Goal: Task Accomplishment & Management: Complete application form

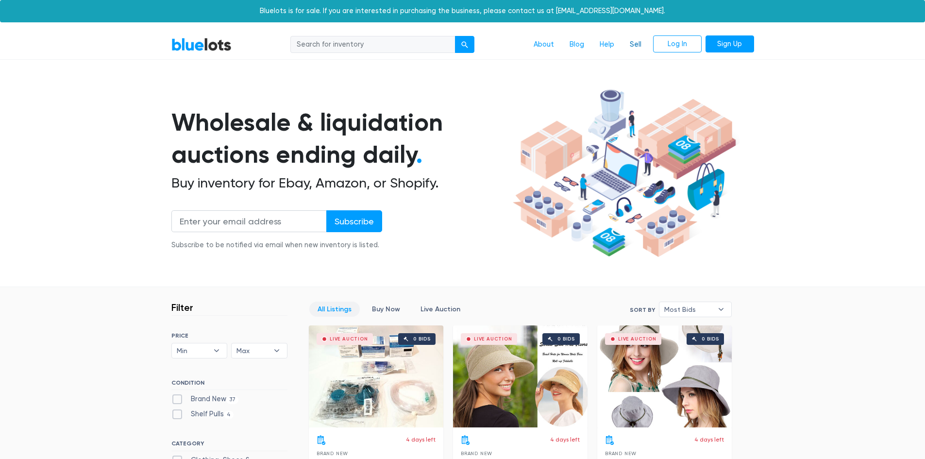
click at [634, 42] on link "Sell" at bounding box center [635, 44] width 27 height 18
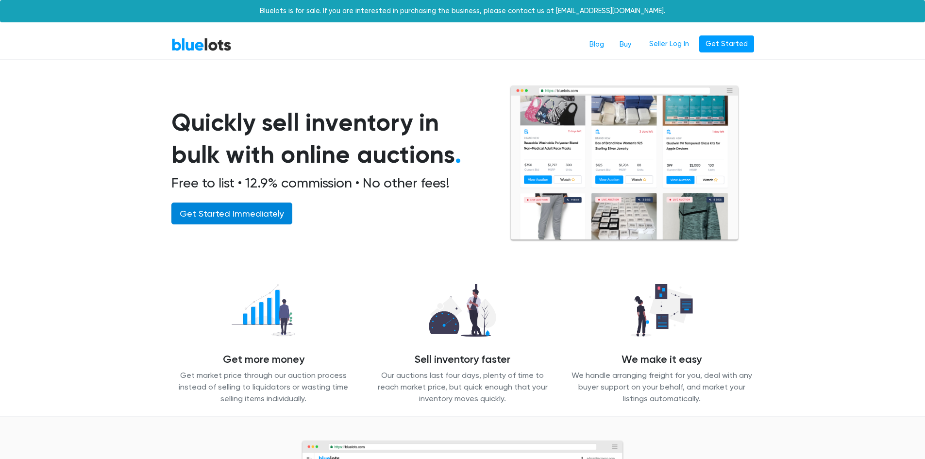
click at [209, 213] on link "Get Started Immediately" at bounding box center [231, 213] width 121 height 22
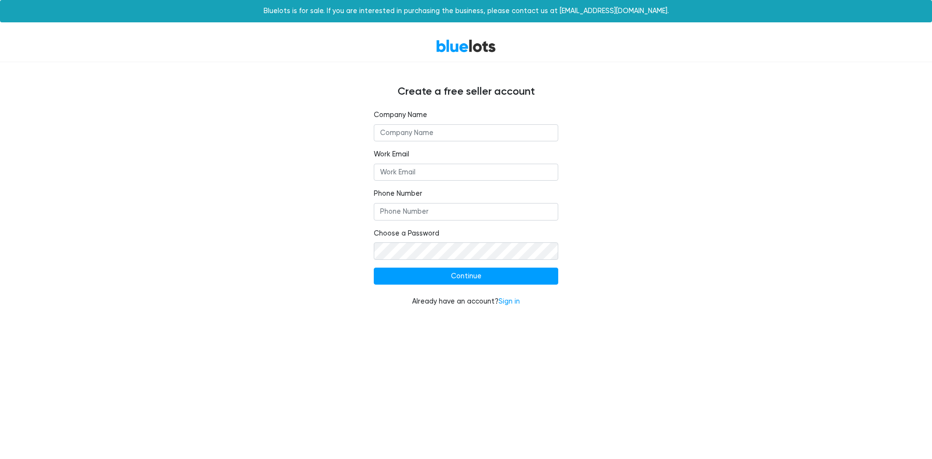
click at [515, 133] on input "text" at bounding box center [466, 132] width 184 height 17
type input "Adeera iKraft"
type input "Kevin@ikraft.co"
type input "4802925120"
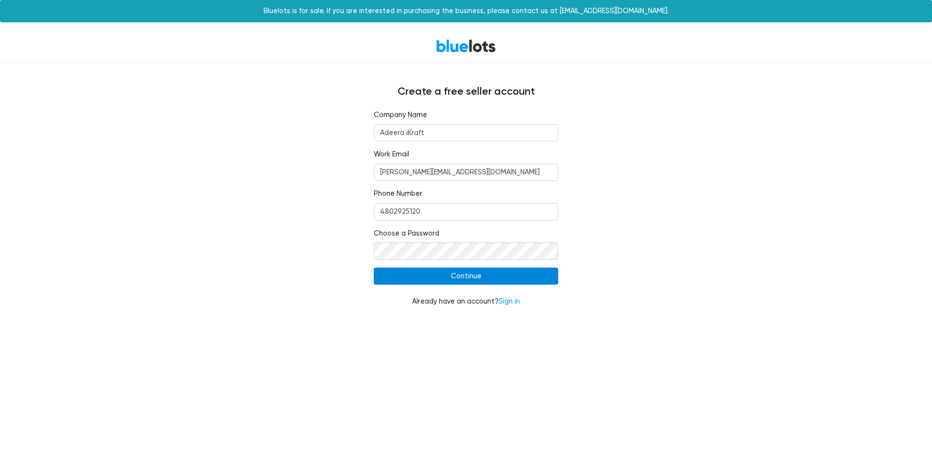
click at [512, 280] on input "Continue" at bounding box center [466, 275] width 184 height 17
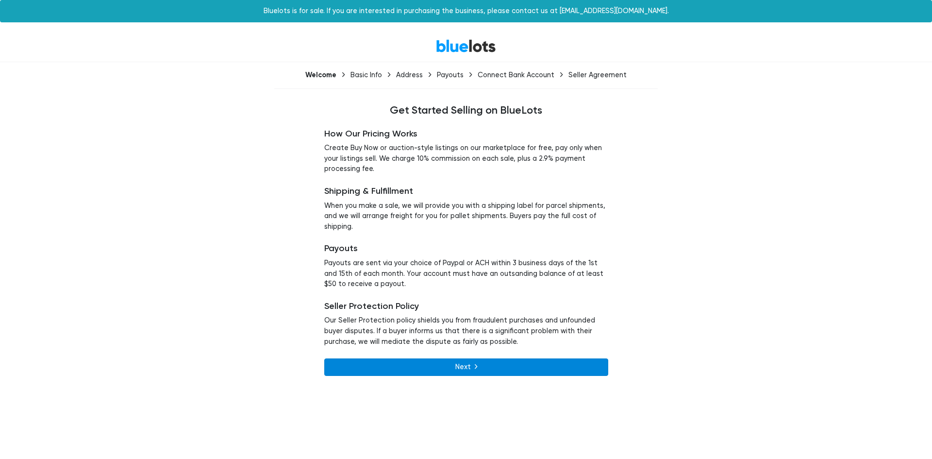
click at [460, 363] on link "Next" at bounding box center [466, 366] width 284 height 17
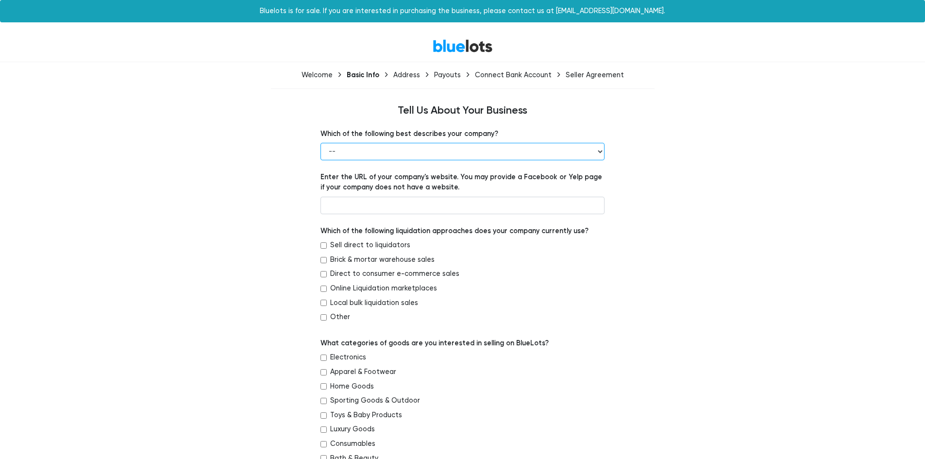
click at [457, 149] on select "-- Retailer Wholesaler Brand or Manufacturer Liquidator 3PL Other" at bounding box center [462, 151] width 284 height 17
select select "Brand or Manufacturer"
click at [320, 143] on select "-- Retailer Wholesaler Brand or Manufacturer Liquidator 3PL Other" at bounding box center [462, 151] width 284 height 17
click at [456, 204] on input "text" at bounding box center [462, 205] width 284 height 17
type input "www.ikraft.co"
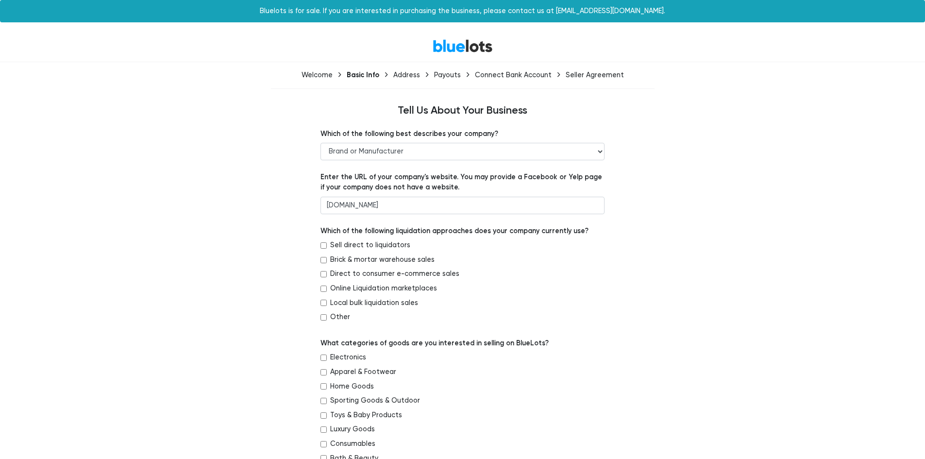
click at [323, 317] on input "Other" at bounding box center [323, 317] width 6 height 6
checkbox input "true"
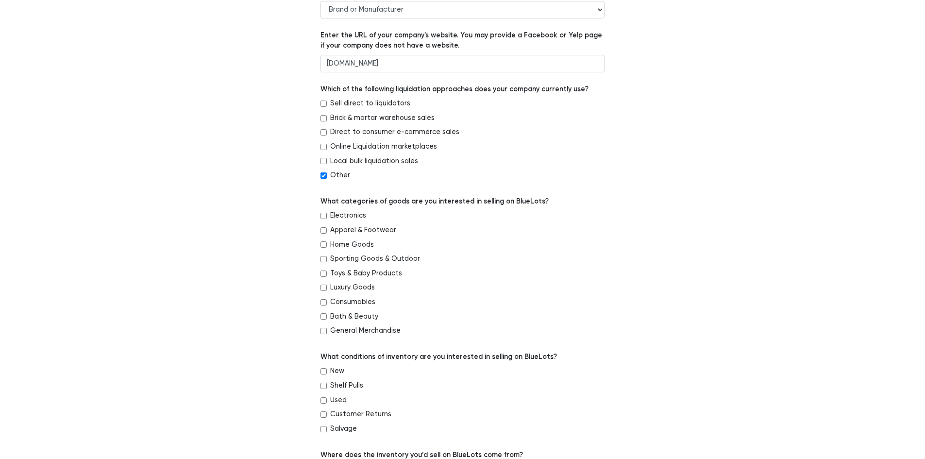
scroll to position [146, 0]
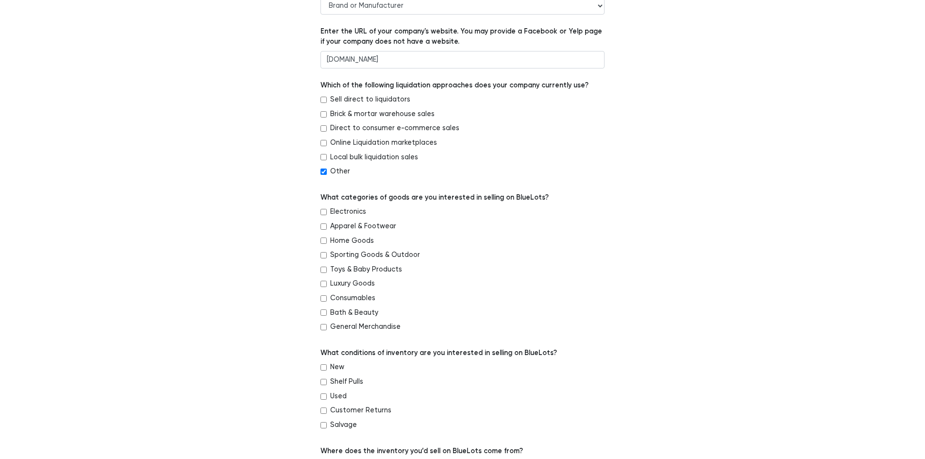
click at [322, 327] on input "General Merchandise" at bounding box center [323, 327] width 6 height 6
checkbox input "true"
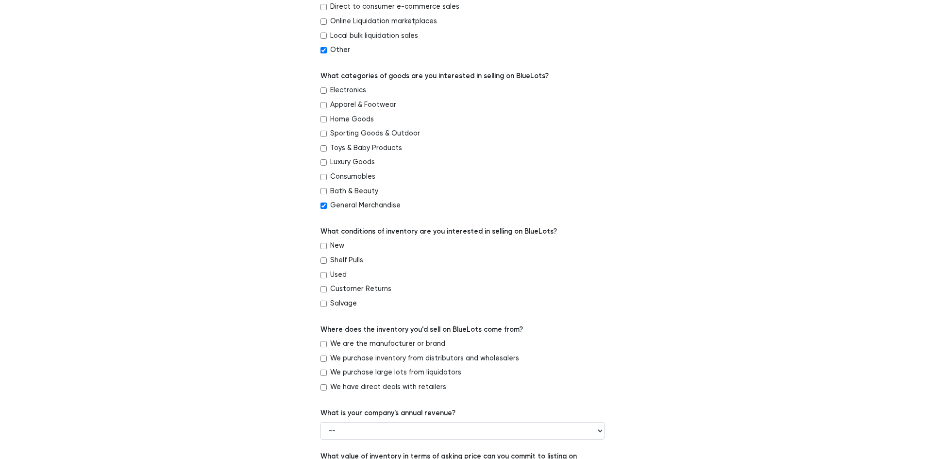
scroll to position [291, 0]
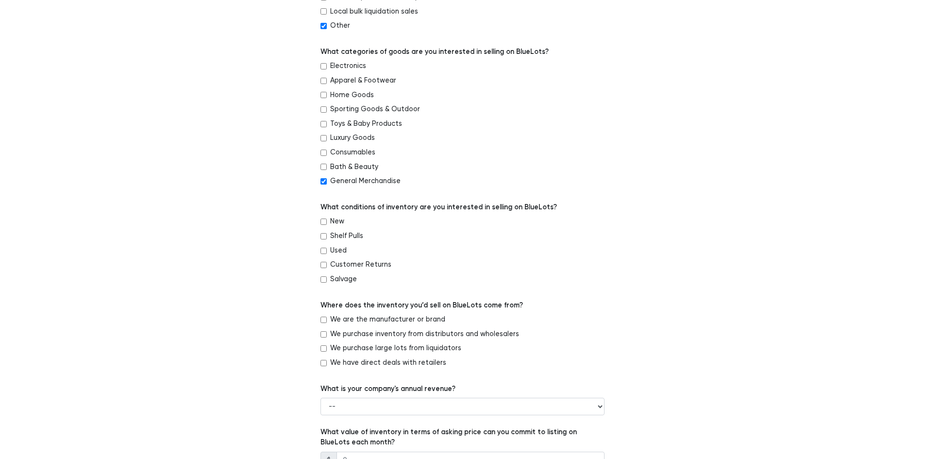
click at [325, 221] on input "New" at bounding box center [323, 221] width 6 height 6
checkbox input "true"
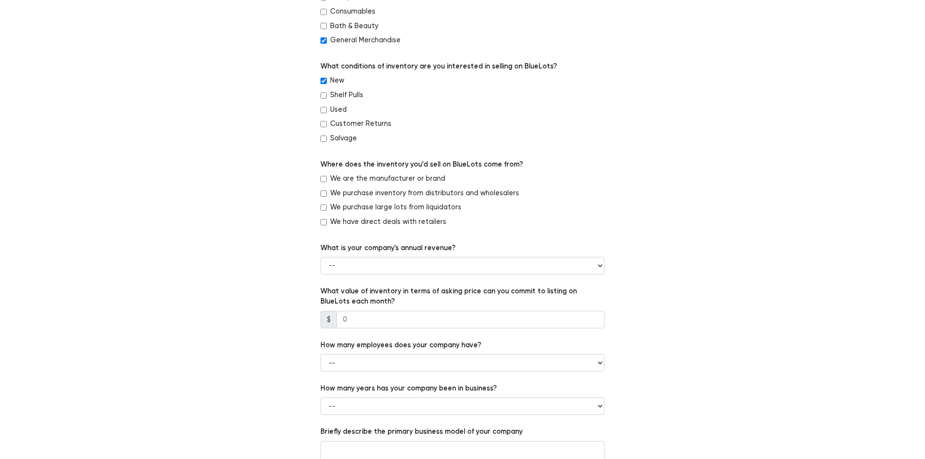
scroll to position [437, 0]
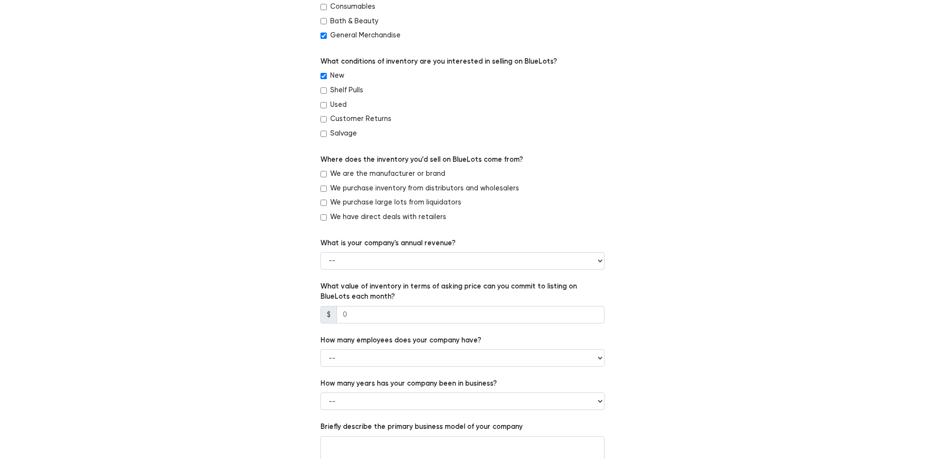
click at [324, 175] on input "We are the manufacturer or brand" at bounding box center [323, 174] width 6 height 6
checkbox input "true"
click at [486, 260] on select "-- Less than $100,000 $100,000 to $500,000 $500,000 to $1,000,000 $1,000,000 to…" at bounding box center [462, 260] width 284 height 17
click at [320, 252] on select "-- Less than $100,000 $100,000 to $500,000 $500,000 to $1,000,000 $1,000,000 to…" at bounding box center [462, 260] width 284 height 17
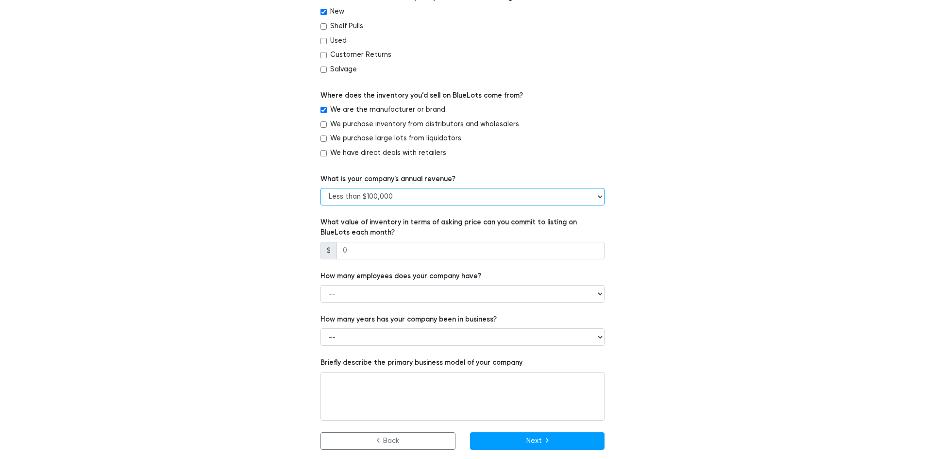
scroll to position [503, 0]
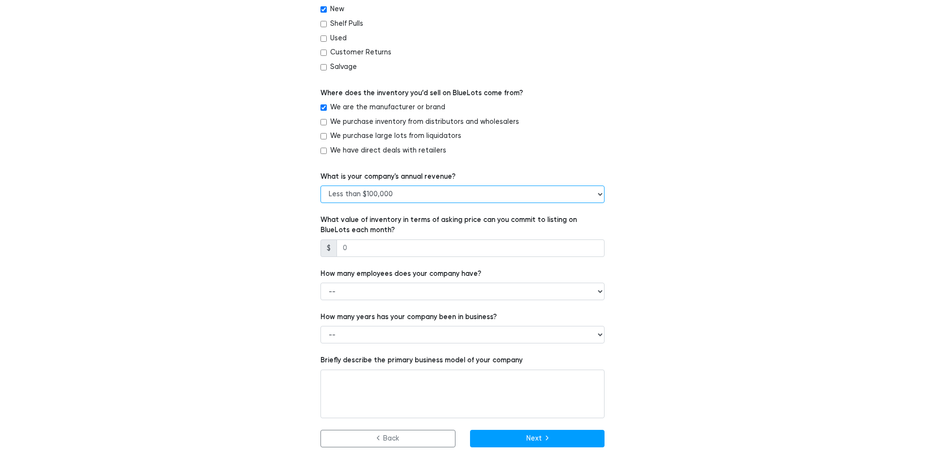
click at [454, 196] on select "-- Less than $100,000 $100,000 to $500,000 $500,000 to $1,000,000 $1,000,000 to…" at bounding box center [462, 193] width 284 height 17
select select "$1,000,000 to $5,000,000"
click at [320, 185] on select "-- Less than $100,000 $100,000 to $500,000 $500,000 to $1,000,000 $1,000,000 to…" at bounding box center [462, 193] width 284 height 17
click at [460, 250] on input "number" at bounding box center [470, 247] width 268 height 17
type input "200000"
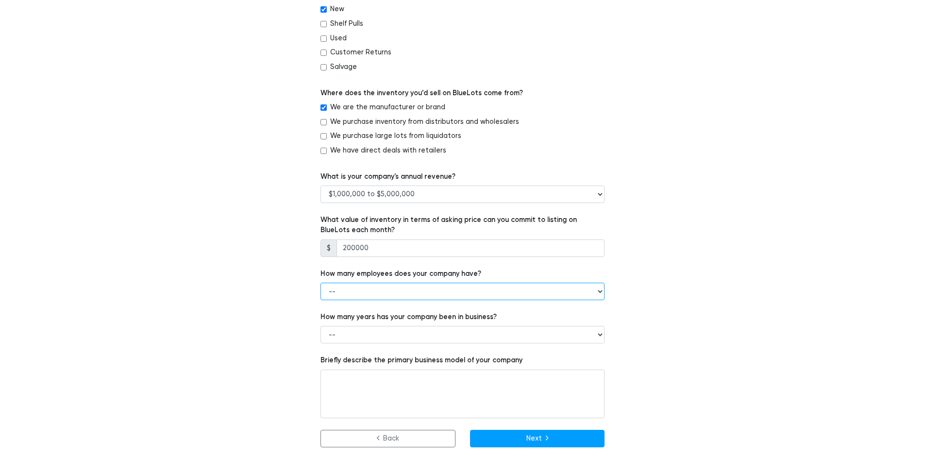
click at [456, 287] on select "-- 1 - 5 6 - 20 21 - 50 More than 50" at bounding box center [462, 290] width 284 height 17
select select "1 - 5"
click at [320, 282] on select "-- 1 - 5 6 - 20 21 - 50 More than 50" at bounding box center [462, 290] width 284 height 17
click at [452, 331] on select "-- Less than 1 year 1 to 3 years 4+ years" at bounding box center [462, 334] width 284 height 17
select select "1 to 3 years"
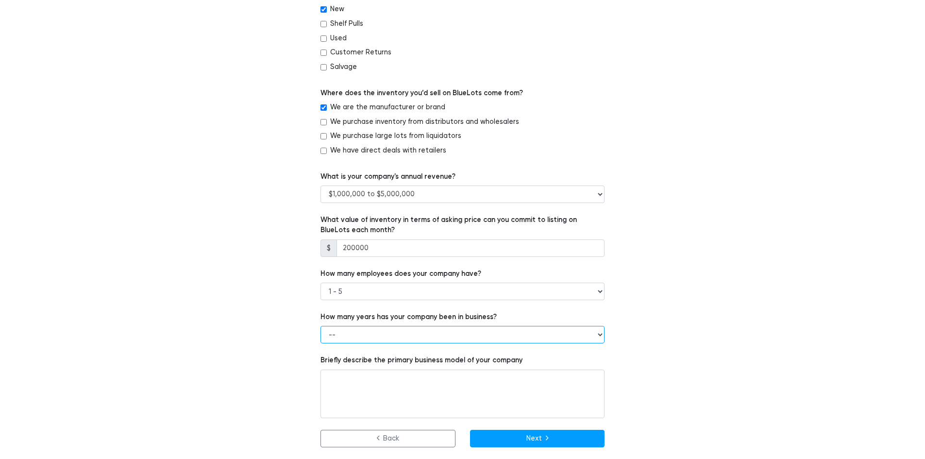
click at [320, 326] on select "-- Less than 1 year 1 to 3 years 4+ years" at bounding box center [462, 334] width 284 height 17
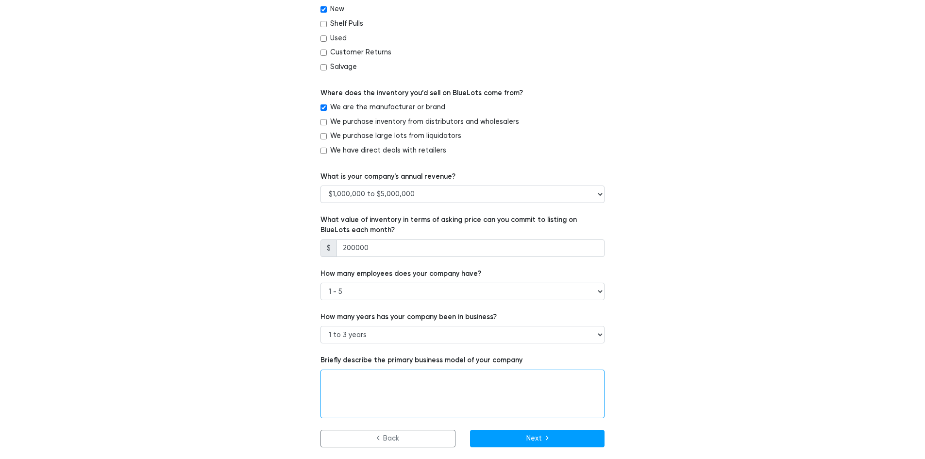
click at [440, 374] on textarea at bounding box center [462, 393] width 284 height 49
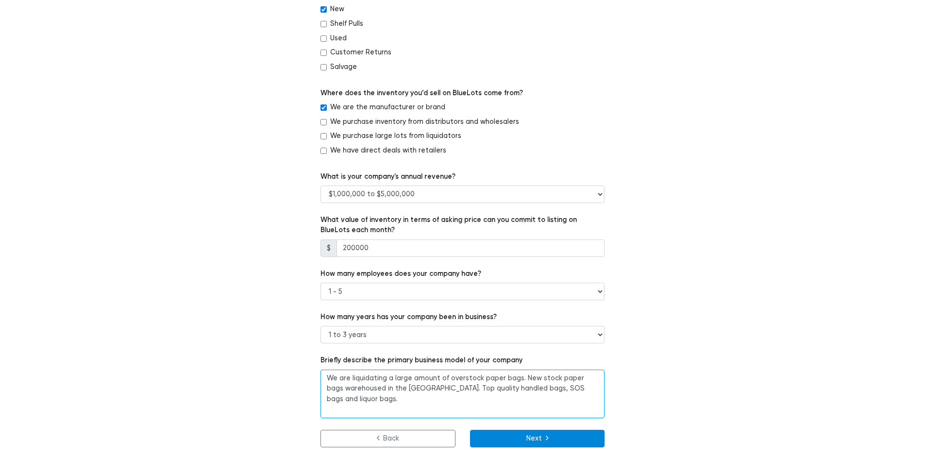
type textarea "We are liquidating a large amount of overstock paper bags. New stock paper bags…"
click at [560, 440] on button "Next" at bounding box center [537, 437] width 135 height 17
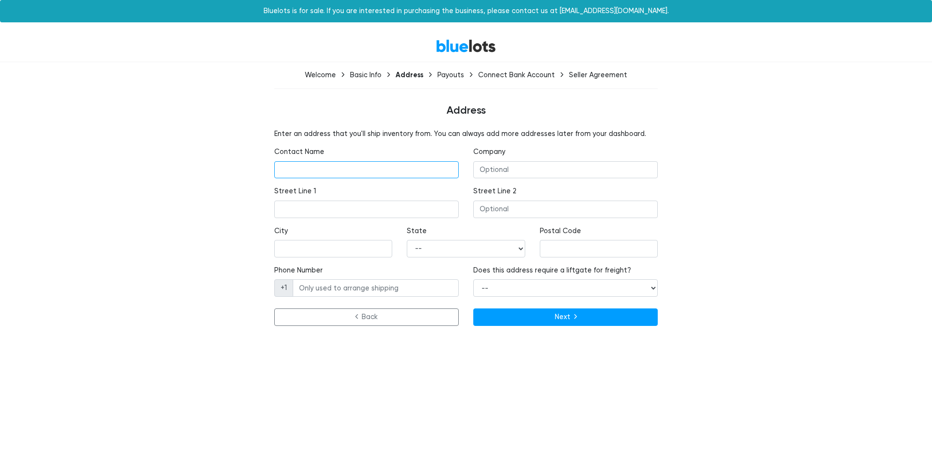
click at [317, 175] on input "text" at bounding box center [366, 169] width 184 height 17
type input "Kevin T Carney"
type input "Adeera iKraft"
type input "210 S. Pinellas Ave. Suite #152, FL 34689"
type input "Tarpon Springs"
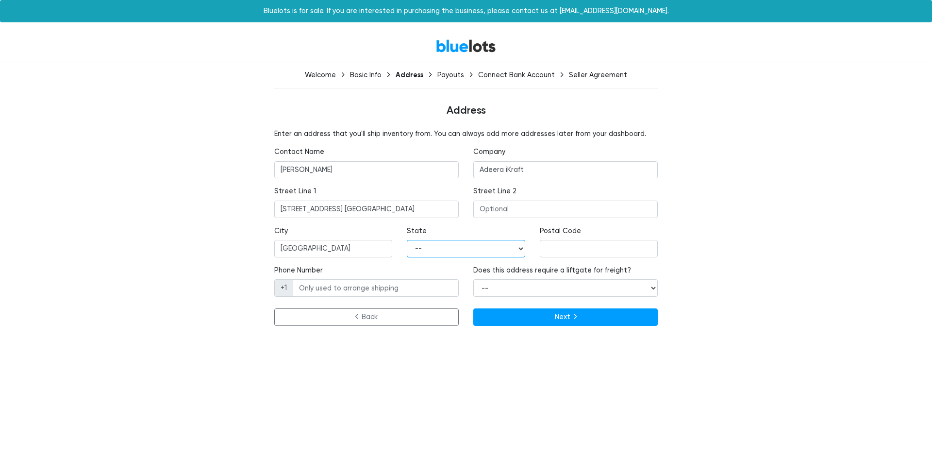
select select "FL"
type input "34689"
type input "4802925120"
drag, startPoint x: 423, startPoint y: 209, endPoint x: 268, endPoint y: 206, distance: 154.8
click at [269, 204] on div "Street Line 1 210 S. Pinellas Ave. Suite #152, FL 34689" at bounding box center [366, 205] width 199 height 39
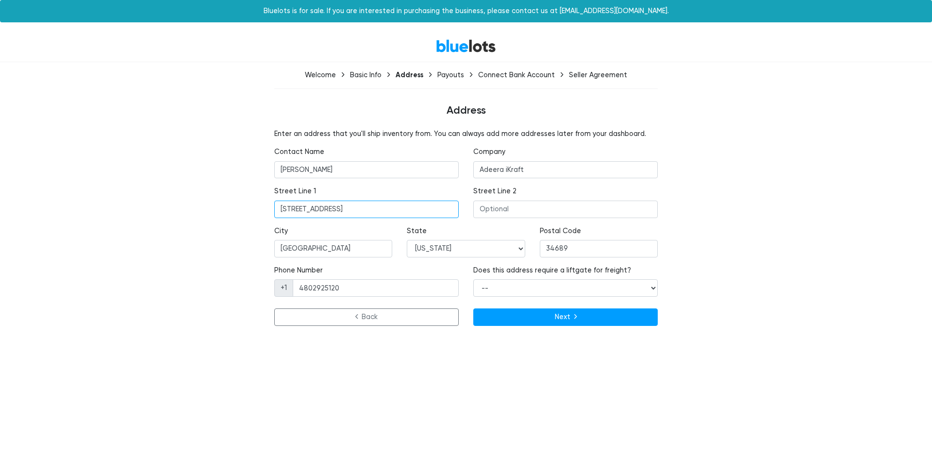
type input "10 Applegate Drive"
type input "Robbinsville"
select select "NJ"
type input "08691"
click at [560, 290] on select "-- Yes No" at bounding box center [565, 287] width 184 height 17
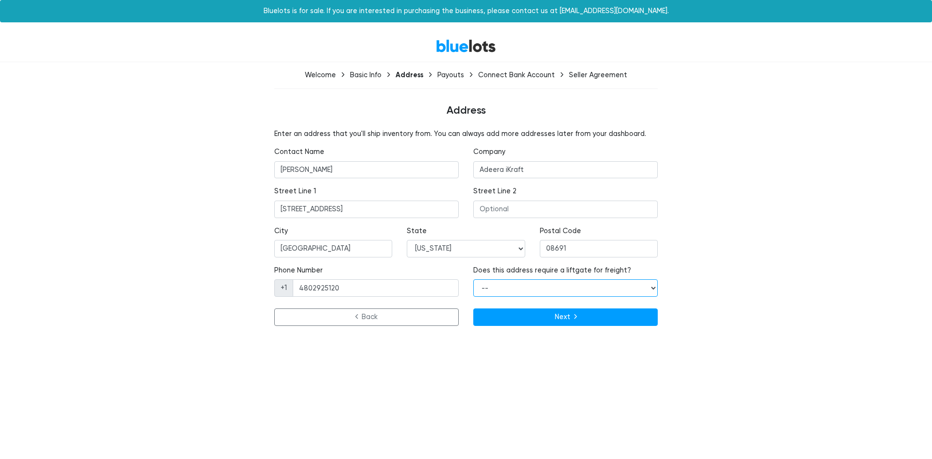
select select "false"
click at [473, 279] on select "-- Yes No" at bounding box center [565, 287] width 184 height 17
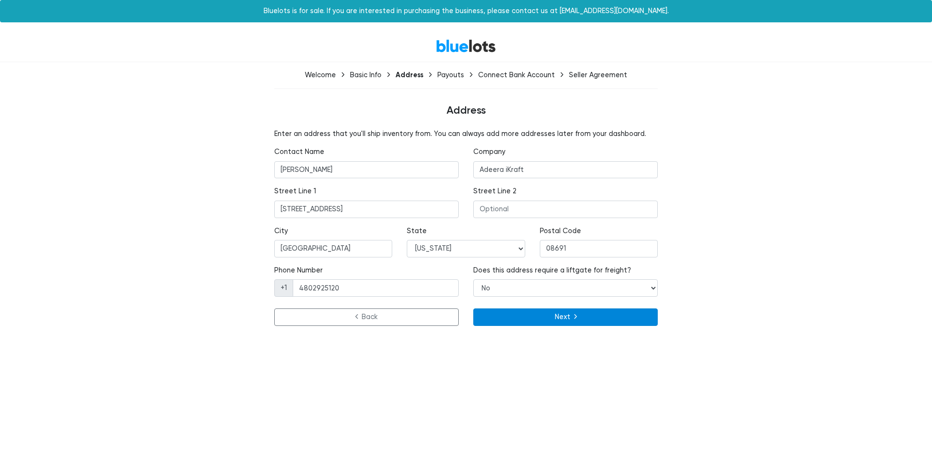
click at [615, 319] on button "Next" at bounding box center [565, 316] width 184 height 17
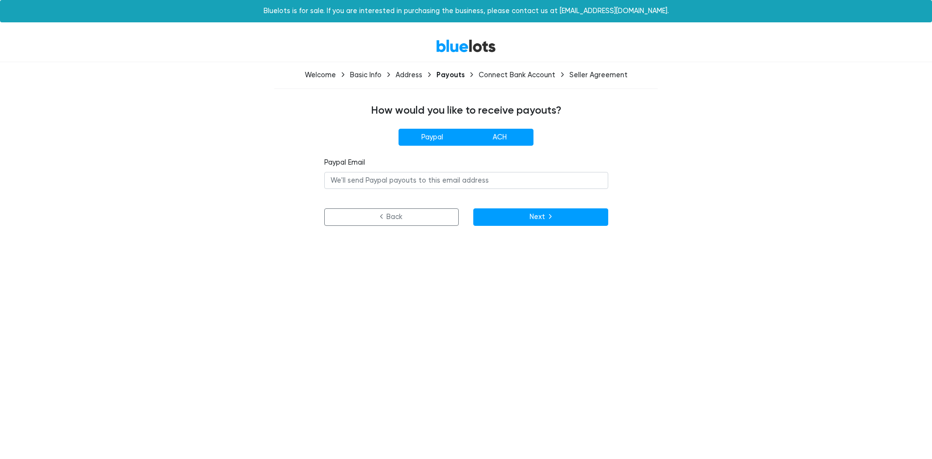
click at [507, 137] on label "ACH" at bounding box center [499, 137] width 67 height 17
radio input"] "true"
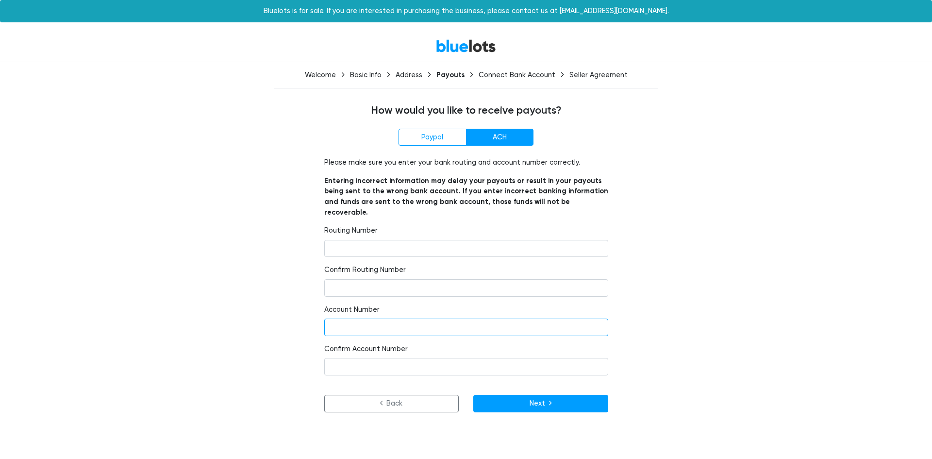
click at [354, 318] on input "number" at bounding box center [466, 326] width 284 height 17
paste input "1019412111"
type input "1019412111"
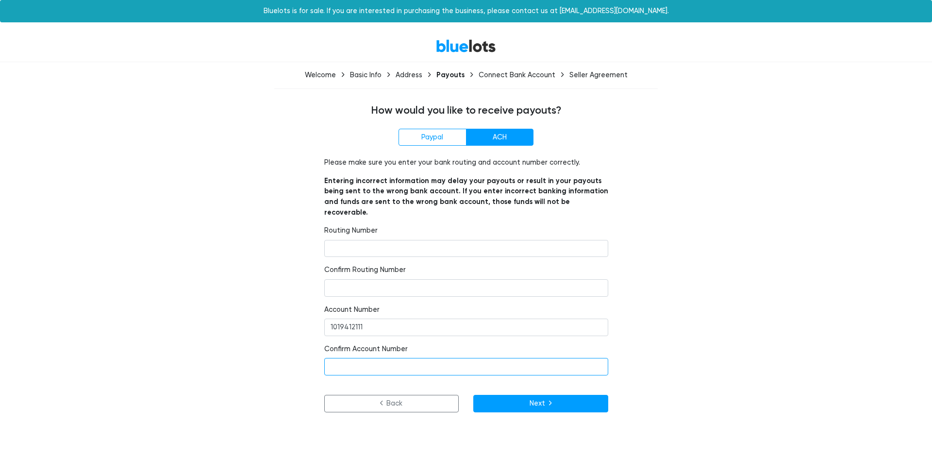
click at [334, 359] on input "number" at bounding box center [466, 366] width 284 height 17
paste input "1019412111"
type input "1019412111"
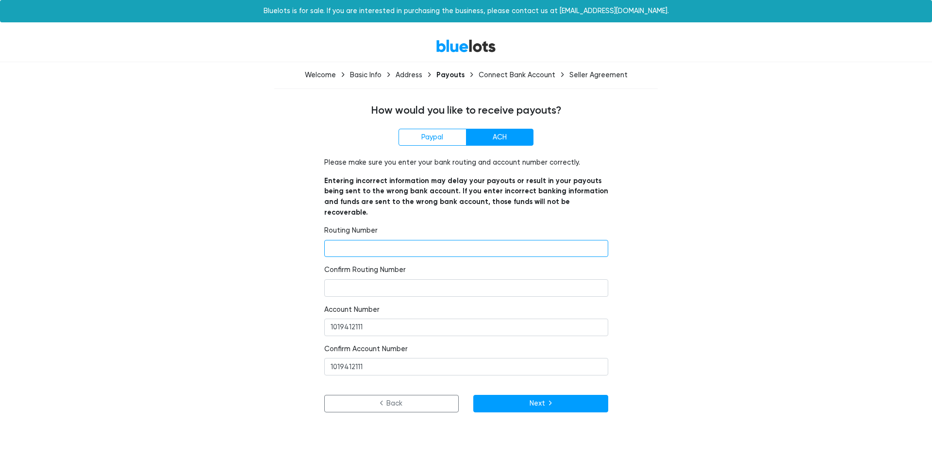
click at [350, 240] on input "number" at bounding box center [466, 248] width 284 height 17
paste input "061100606"
type input "061100606"
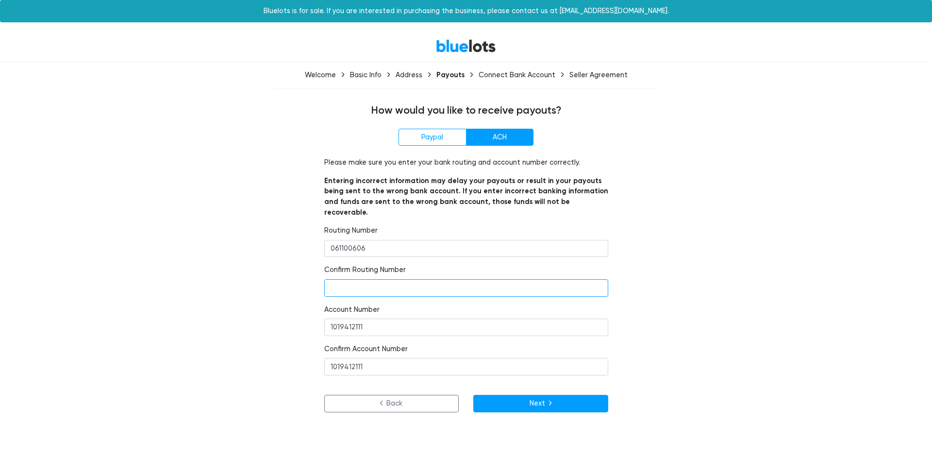
click at [353, 279] on input "number" at bounding box center [466, 287] width 284 height 17
paste input "061100606"
type input "061100606"
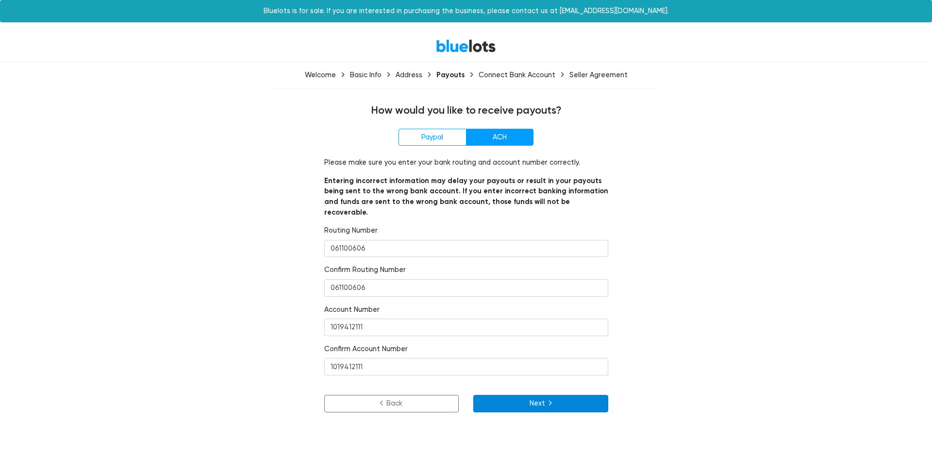
click at [543, 396] on button "Next" at bounding box center [540, 403] width 135 height 17
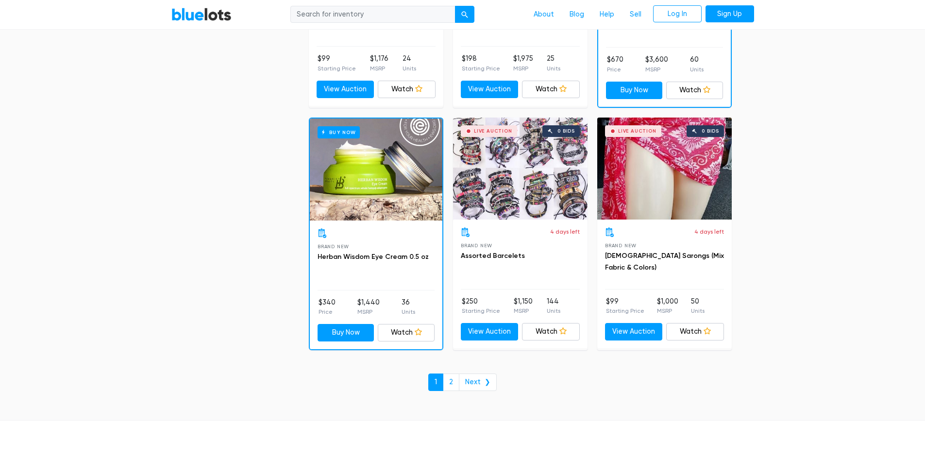
scroll to position [4179, 0]
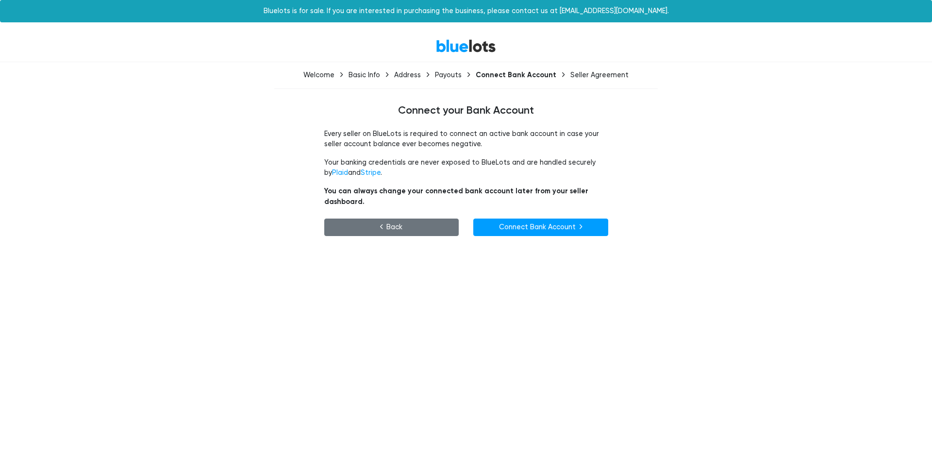
click at [376, 218] on link "Back" at bounding box center [391, 226] width 135 height 17
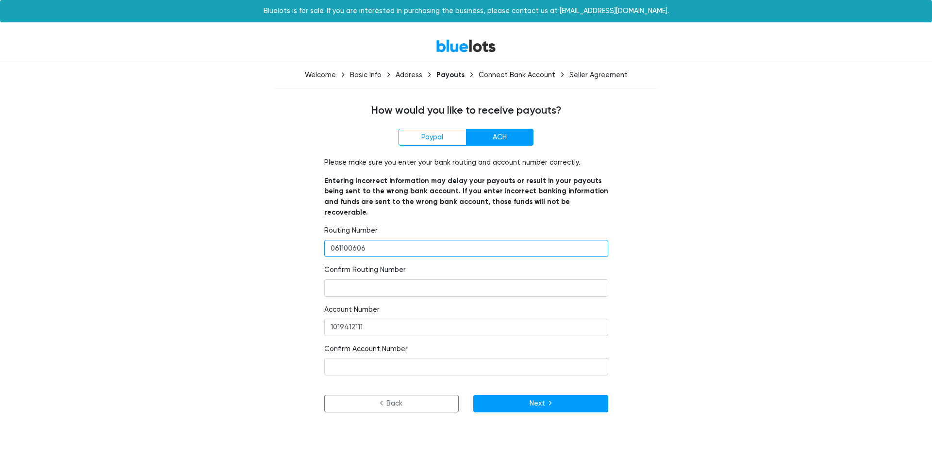
drag, startPoint x: 372, startPoint y: 241, endPoint x: 320, endPoint y: 233, distance: 52.0
click at [322, 233] on div "Paypal Email Please make sure you enter your bank routing and account number co…" at bounding box center [466, 270] width 298 height 226
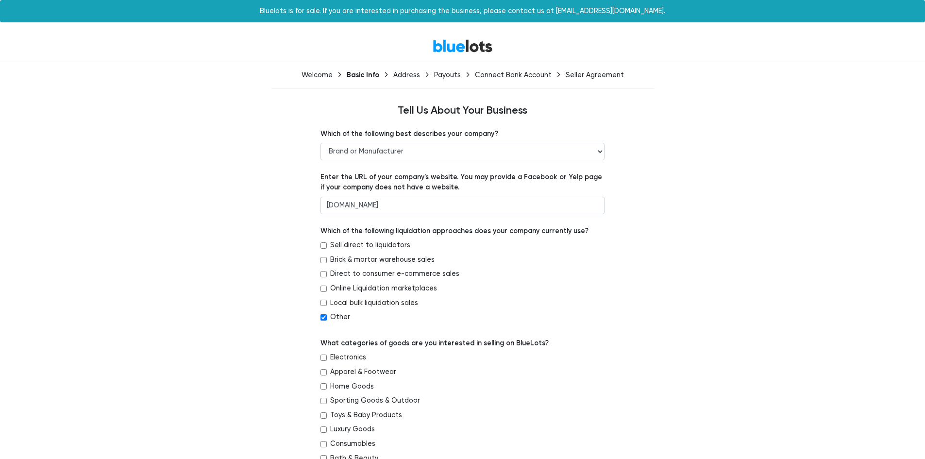
select select "Brand or Manufacturer"
select select "$1,000,000 to $5,000,000"
select select "1 to 3 years"
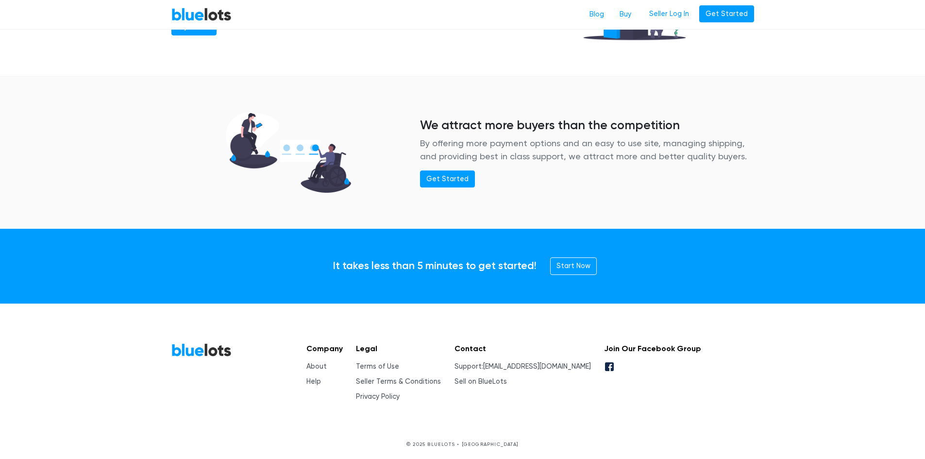
scroll to position [1218, 0]
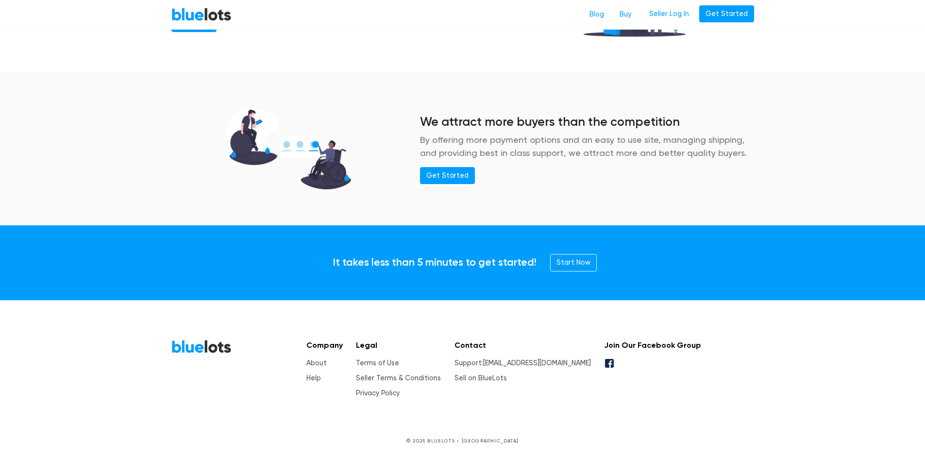
click at [186, 349] on link "BlueLots" at bounding box center [201, 346] width 60 height 14
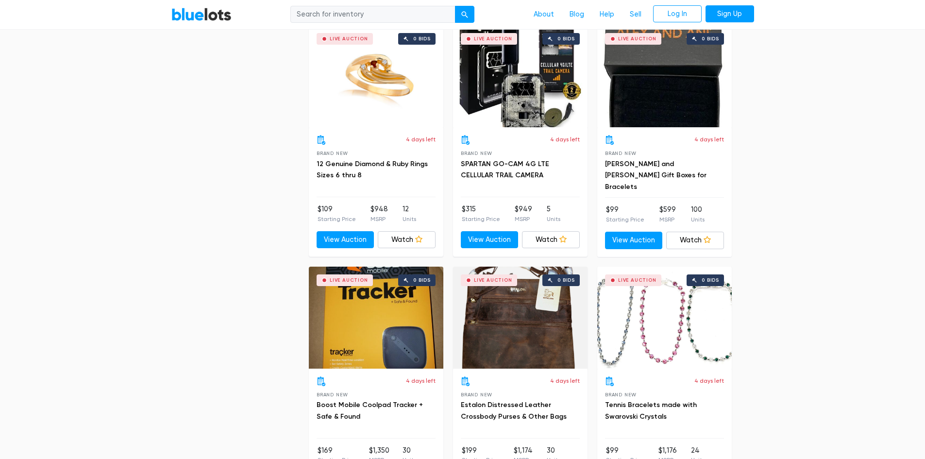
scroll to position [2718, 0]
